Goal: Transaction & Acquisition: Subscribe to service/newsletter

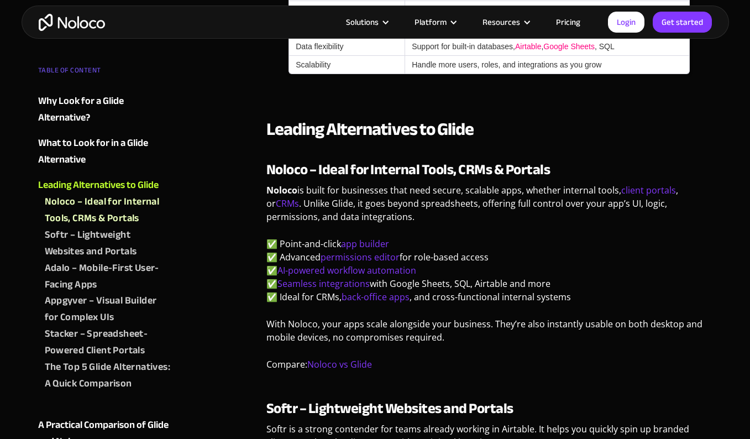
scroll to position [1161, 0]
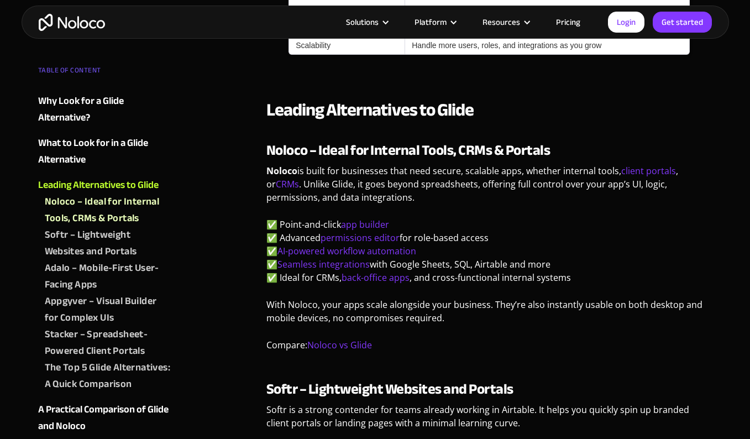
click at [288, 149] on strong "Noloco – Ideal for Internal Tools, CRMs & Portals" at bounding box center [408, 150] width 284 height 27
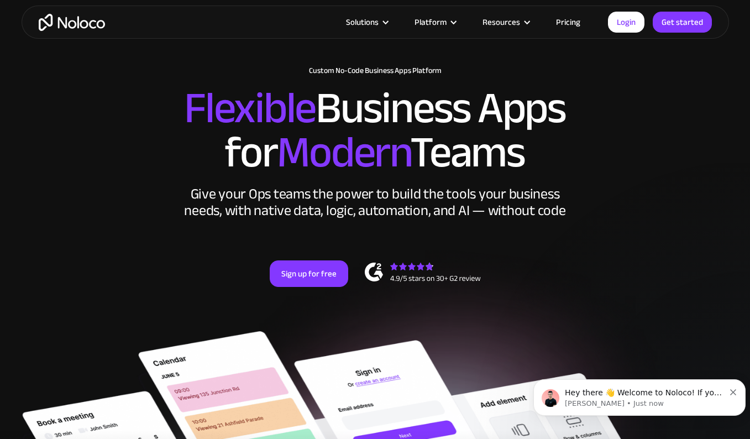
click at [568, 25] on link "Pricing" at bounding box center [568, 22] width 52 height 14
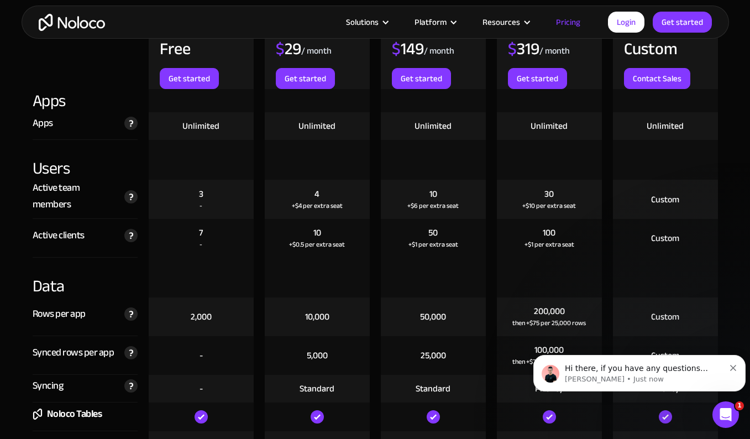
scroll to position [1327, 0]
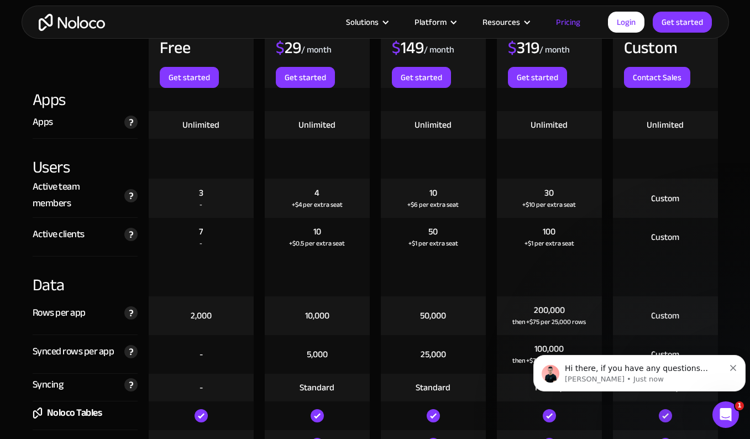
click at [324, 201] on div "+$4 per extra seat" at bounding box center [317, 204] width 51 height 11
drag, startPoint x: 324, startPoint y: 201, endPoint x: 307, endPoint y: 203, distance: 16.7
click at [307, 203] on div "+$4 per extra seat" at bounding box center [317, 204] width 51 height 11
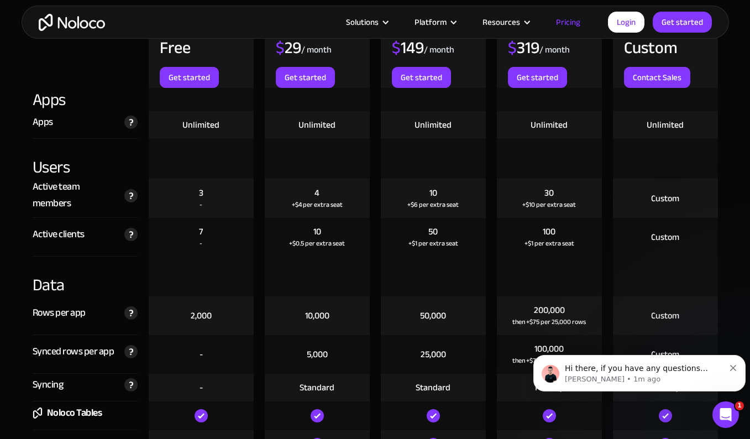
click at [368, 231] on div "10 +$0.5 per extra seat" at bounding box center [317, 237] width 105 height 39
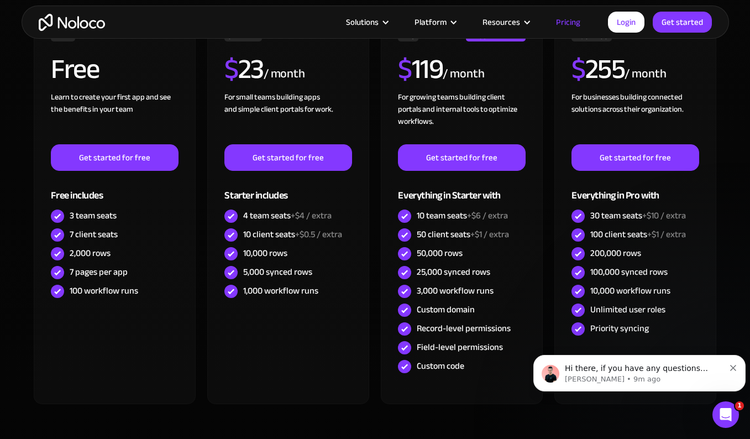
scroll to position [0, 0]
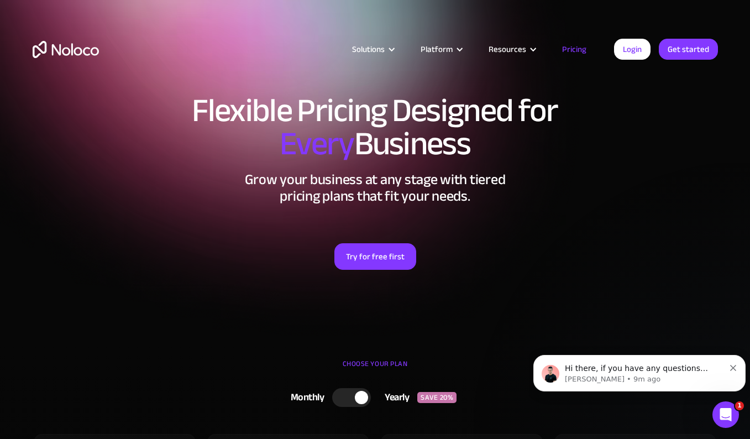
click at [689, 48] on link "Get started" at bounding box center [688, 49] width 59 height 21
click at [678, 52] on link "Get started" at bounding box center [688, 49] width 59 height 21
click at [389, 262] on link "Try for free first" at bounding box center [375, 256] width 82 height 27
